Goal: Task Accomplishment & Management: Manage account settings

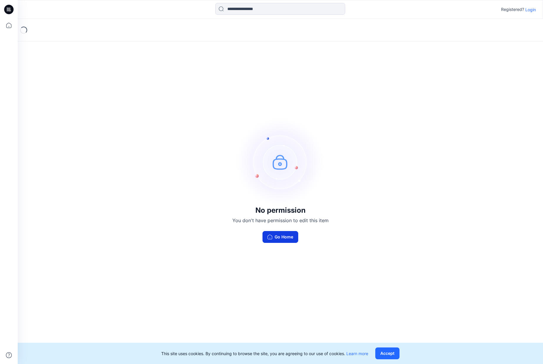
click at [283, 239] on button "Go Home" at bounding box center [280, 237] width 36 height 12
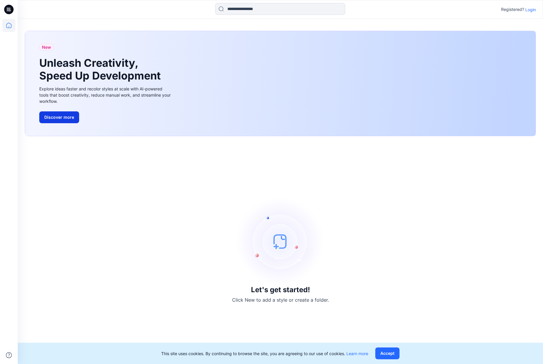
click at [72, 120] on button "Discover more" at bounding box center [59, 117] width 40 height 12
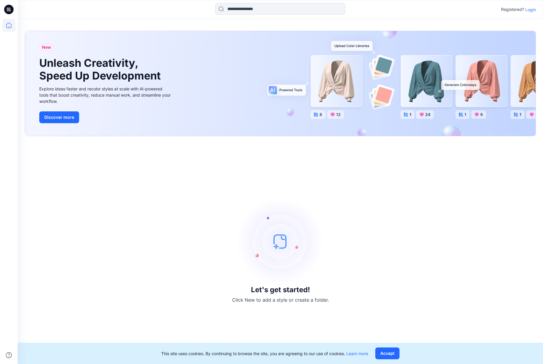
click at [279, 245] on img at bounding box center [280, 241] width 89 height 89
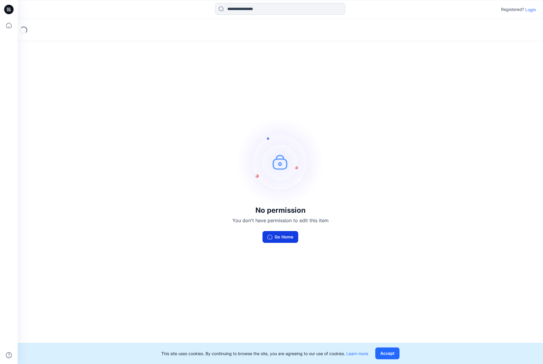
click at [282, 238] on button "Go Home" at bounding box center [280, 237] width 36 height 12
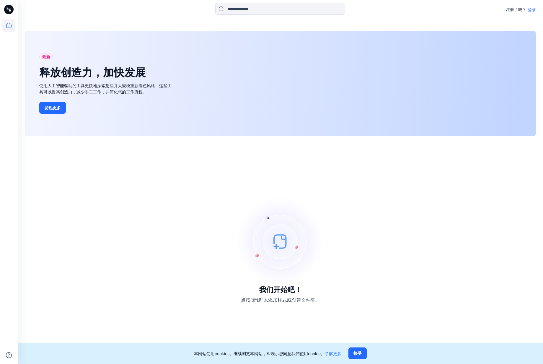
click at [279, 243] on img at bounding box center [280, 241] width 89 height 89
click at [357, 354] on button "接受" at bounding box center [357, 353] width 18 height 12
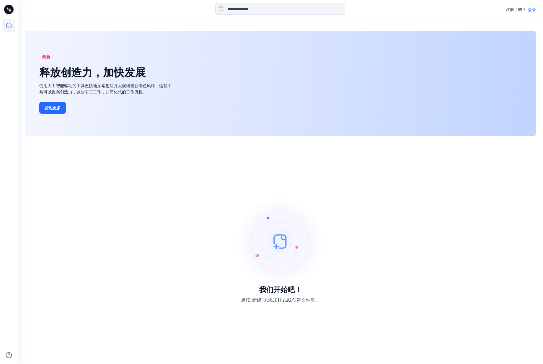
click at [418, 269] on div "我们开始吧！ 点按“新建”以添加样式或创建文件夹。" at bounding box center [280, 249] width 511 height 213
click at [531, 9] on p "登录" at bounding box center [531, 9] width 8 height 6
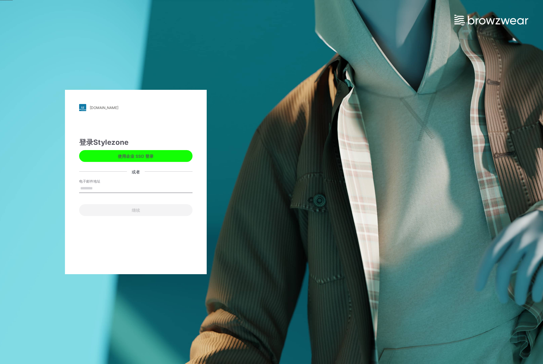
click at [90, 188] on input "电子邮件地址" at bounding box center [135, 188] width 113 height 9
type input "**********"
click at [139, 212] on button "继续" at bounding box center [135, 210] width 113 height 12
